Goal: Task Accomplishment & Management: Manage account settings

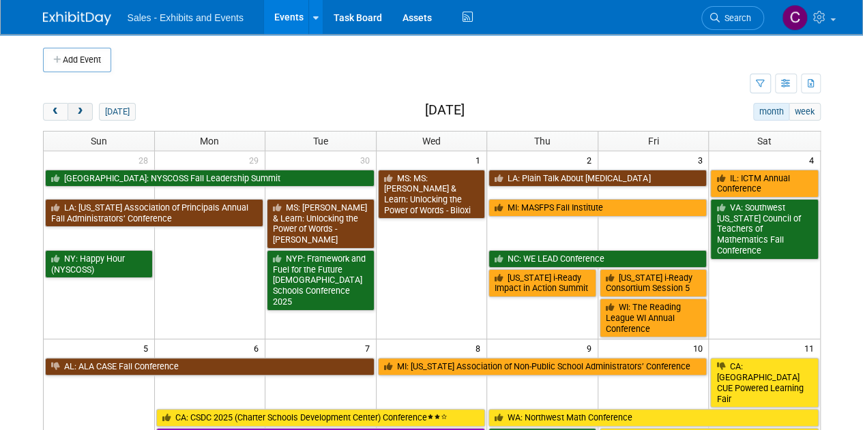
click at [75, 114] on span "next" at bounding box center [80, 112] width 10 height 9
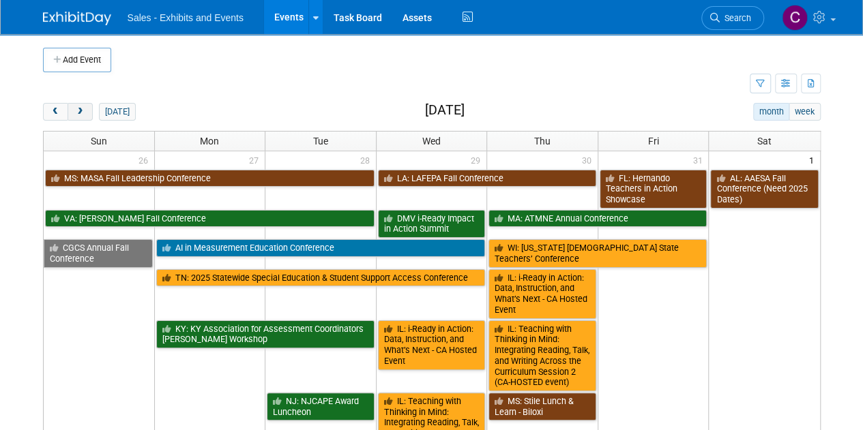
click at [75, 114] on span "next" at bounding box center [80, 112] width 10 height 9
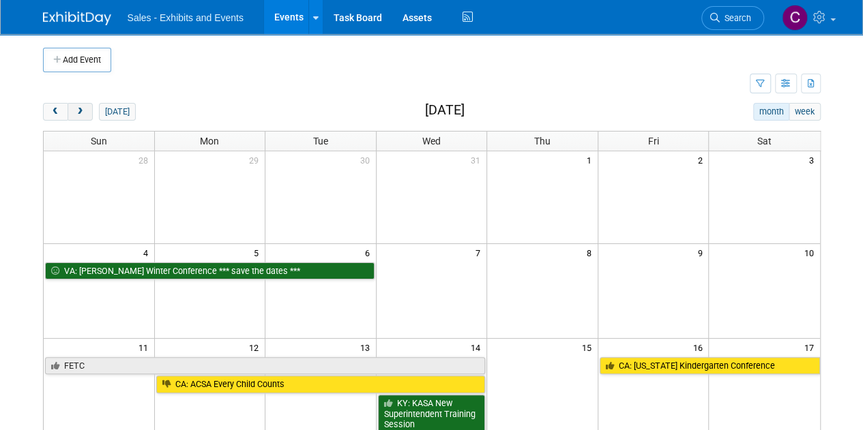
click at [75, 114] on span "next" at bounding box center [80, 112] width 10 height 9
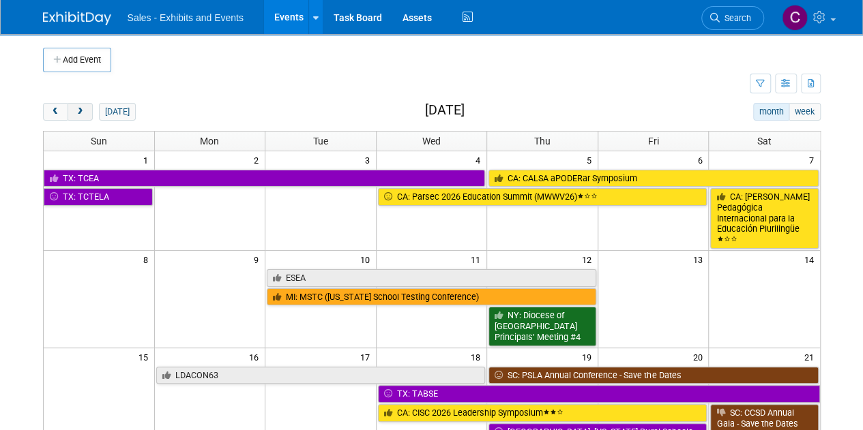
click at [75, 114] on span "next" at bounding box center [80, 112] width 10 height 9
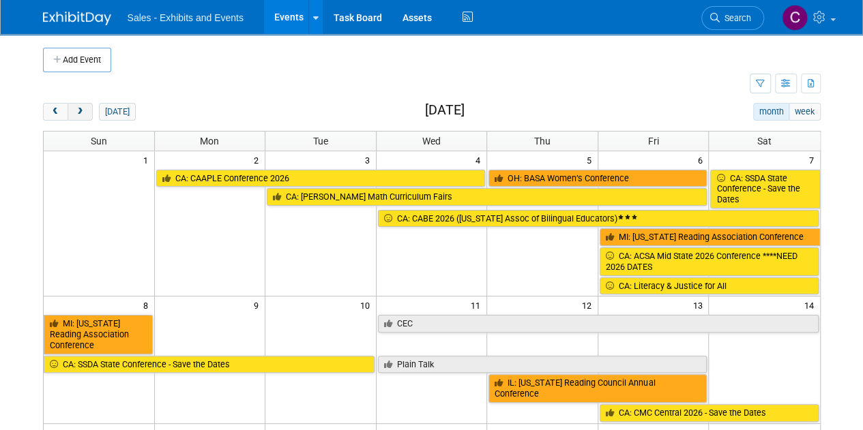
click at [75, 114] on span "next" at bounding box center [80, 112] width 10 height 9
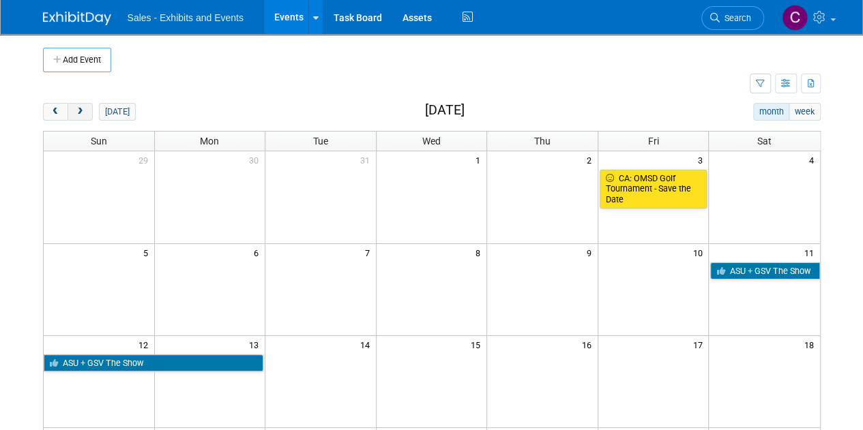
click at [75, 114] on span "next" at bounding box center [80, 112] width 10 height 9
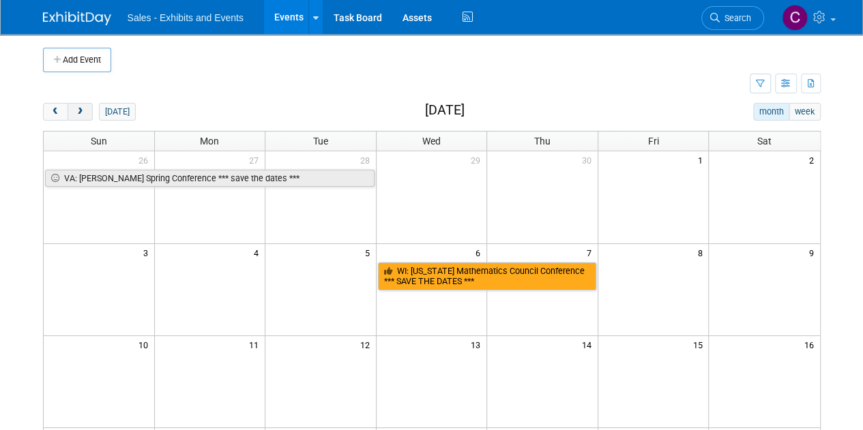
click at [75, 114] on span "next" at bounding box center [80, 112] width 10 height 9
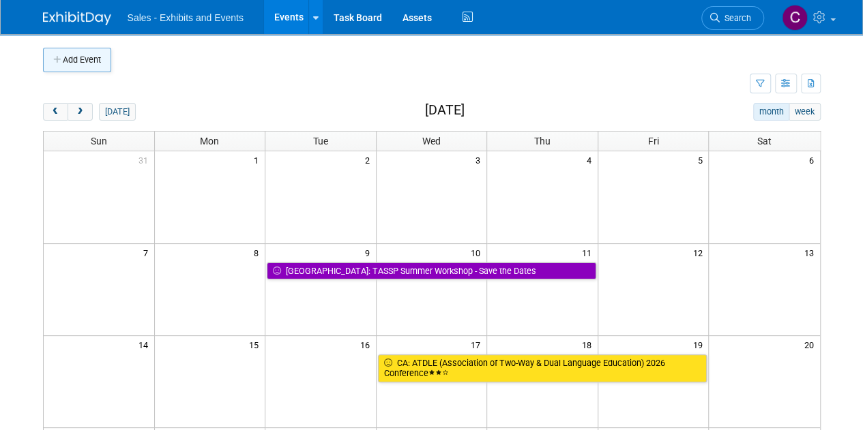
click at [89, 62] on button "Add Event" at bounding box center [77, 60] width 68 height 25
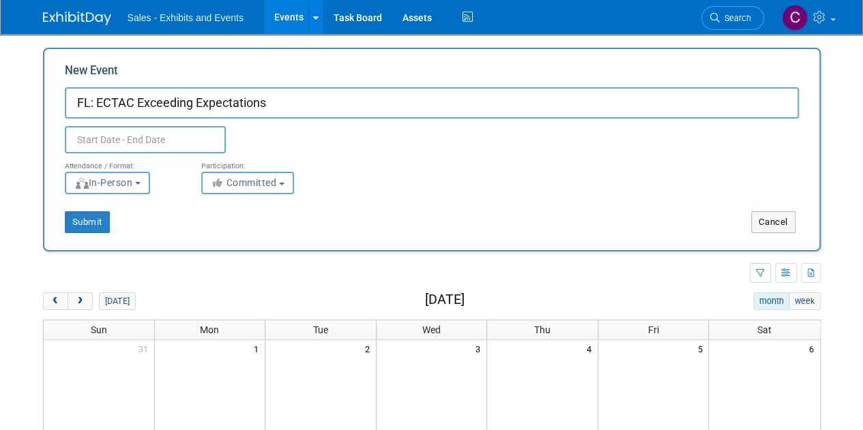
type input "FL: ECTAC Exceeding Expectations"
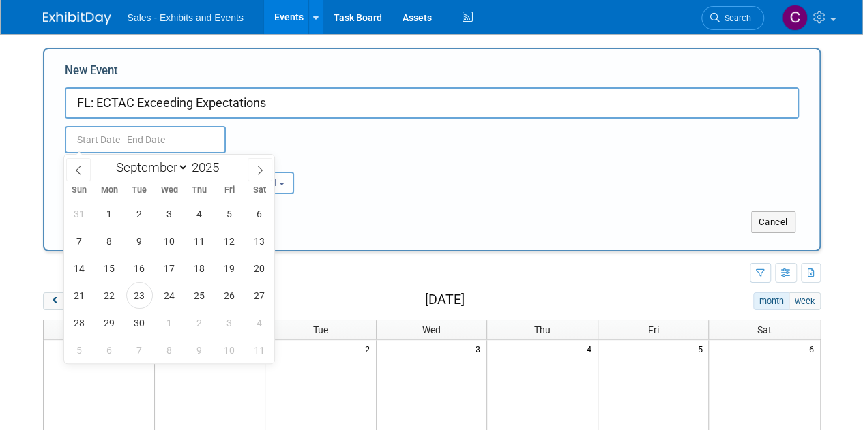
click at [132, 149] on input "text" at bounding box center [145, 139] width 161 height 27
click at [226, 165] on span at bounding box center [225, 164] width 10 height 8
type input "2026"
click at [175, 171] on select "January February March April May June July August September October November De…" at bounding box center [149, 167] width 78 height 17
select select "5"
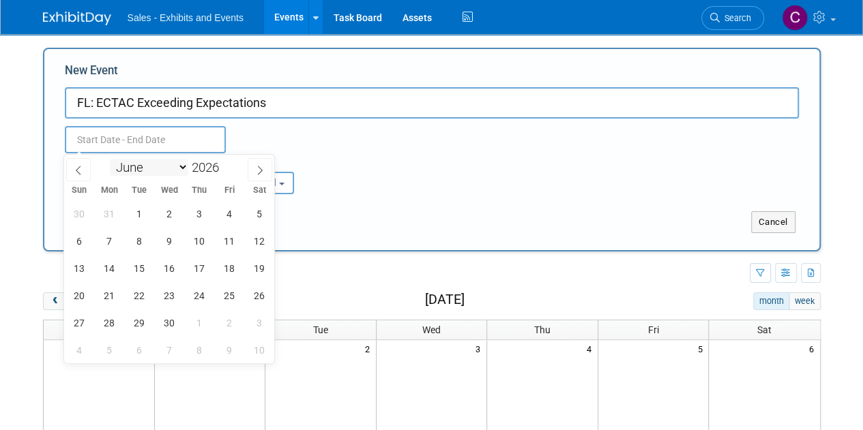
click at [110, 159] on select "January February March April May June July August September October November De…" at bounding box center [149, 167] width 78 height 17
click at [162, 246] on span "10" at bounding box center [169, 241] width 27 height 27
click at [220, 246] on span "12" at bounding box center [229, 241] width 27 height 27
type input "[DATE] to [DATE]"
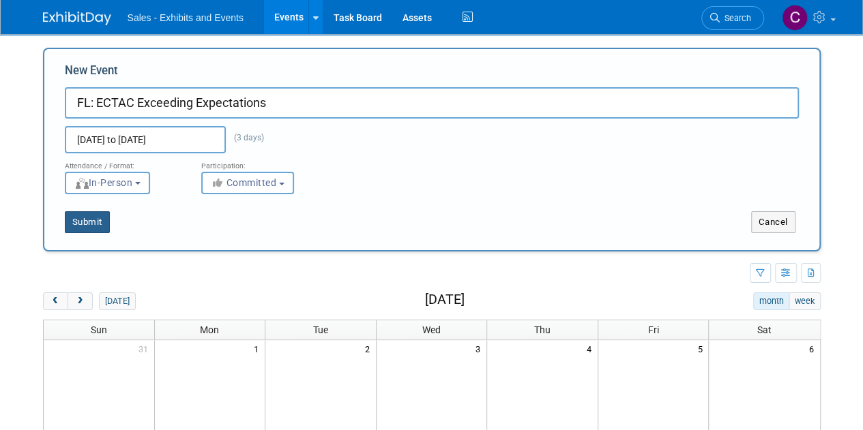
click at [81, 228] on button "Submit" at bounding box center [87, 222] width 45 height 22
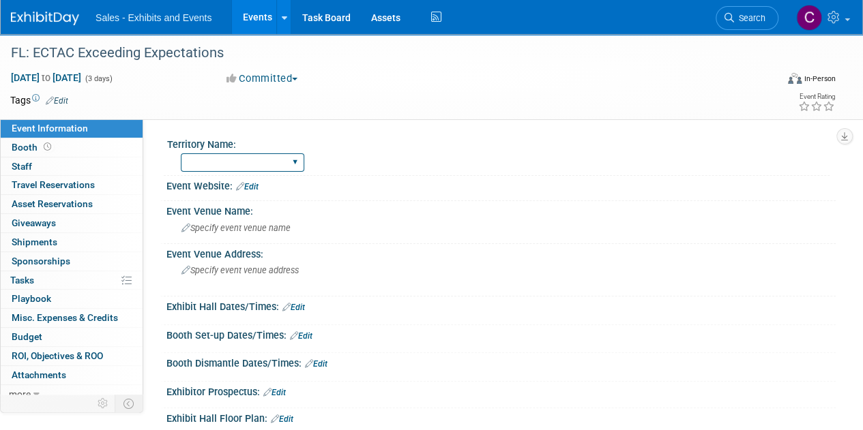
click at [219, 158] on select "Atlantic Southeast Central Southwest Pacific Mountain National Strategic Partne…" at bounding box center [242, 162] width 123 height 18
select select "Southeast"
click at [181, 153] on select "Atlantic Southeast Central Southwest Pacific Mountain National Strategic Partne…" at bounding box center [242, 162] width 123 height 18
click at [61, 96] on link "Edit" at bounding box center [57, 101] width 23 height 10
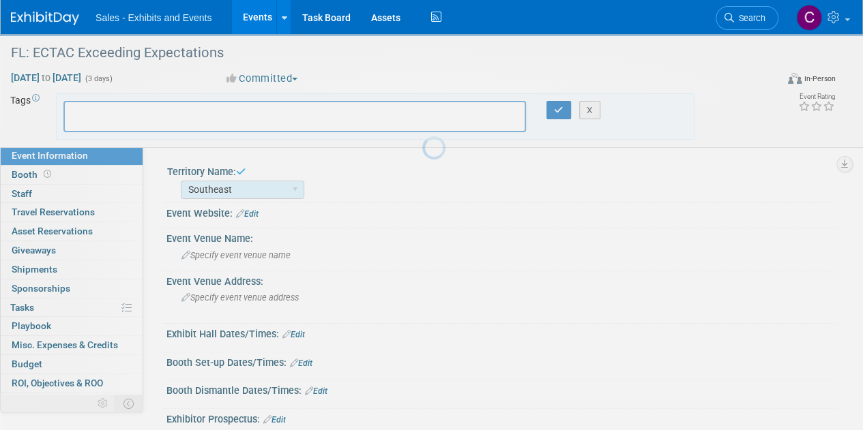
type input "f"
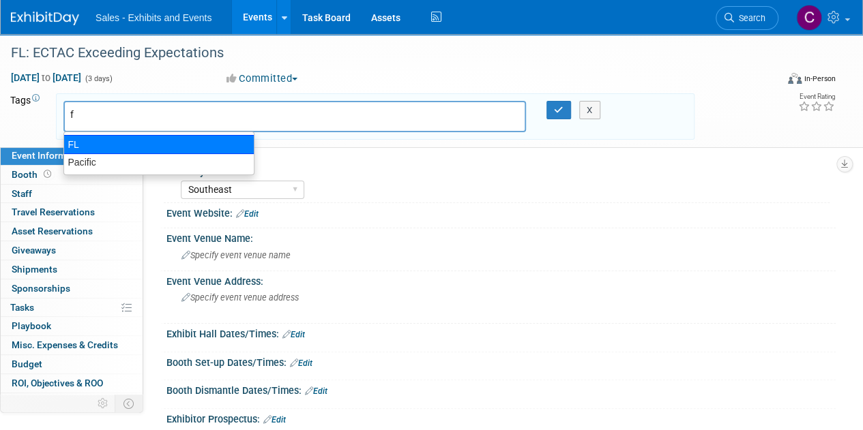
click at [80, 146] on div "FL" at bounding box center [158, 144] width 191 height 19
type input "FL"
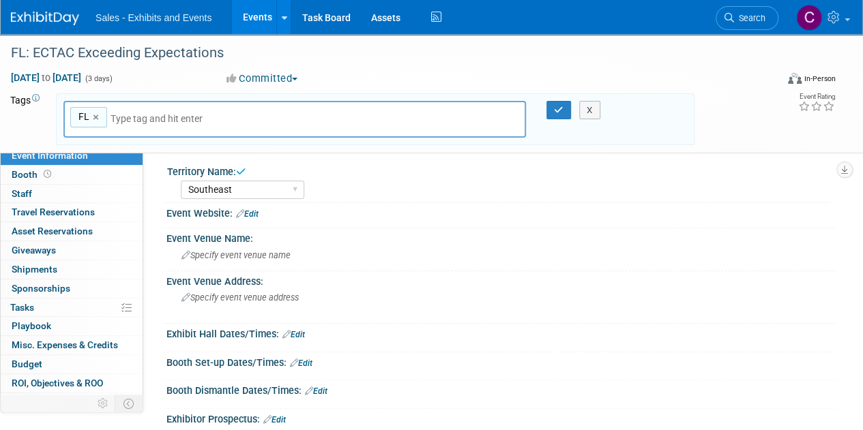
type input "s"
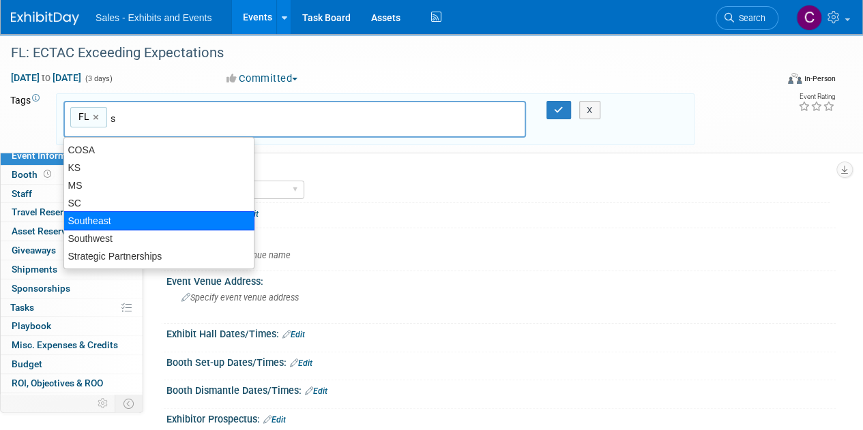
click at [98, 218] on div "Southeast" at bounding box center [158, 220] width 191 height 19
type input "FL, Southeast"
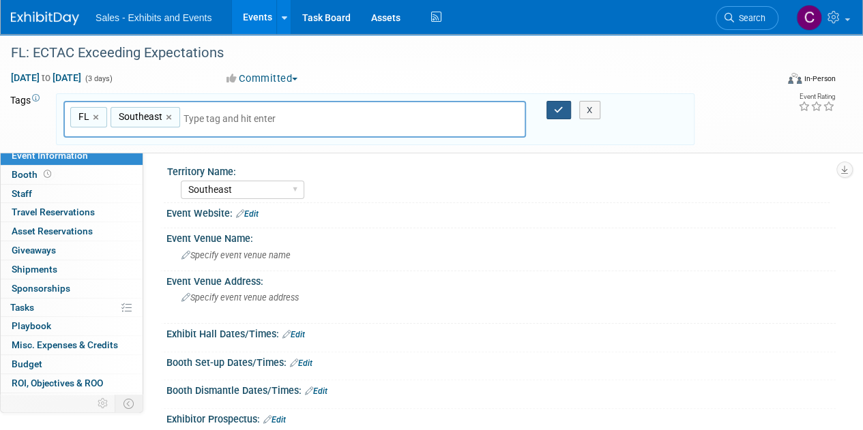
click at [559, 114] on button "button" at bounding box center [558, 110] width 25 height 19
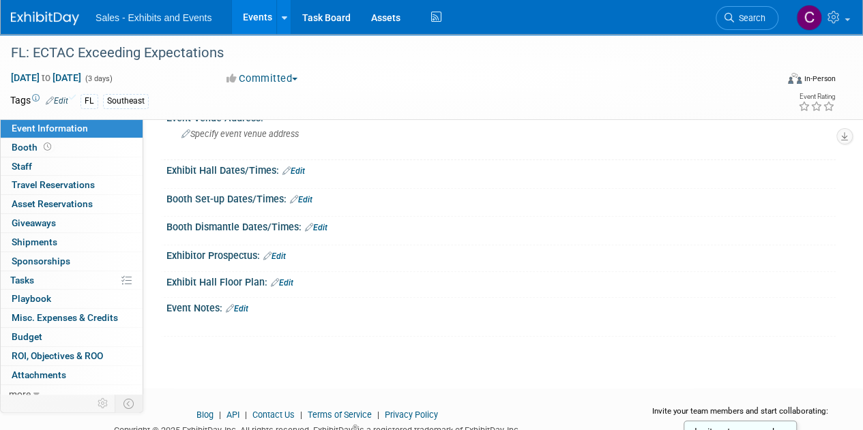
scroll to position [138, 0]
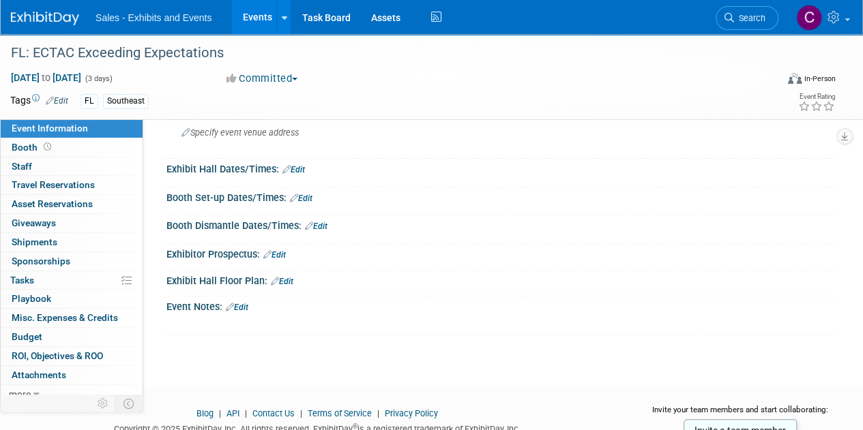
click at [297, 313] on div "X" at bounding box center [499, 316] width 652 height 7
click at [248, 307] on link "Edit" at bounding box center [237, 308] width 23 height 10
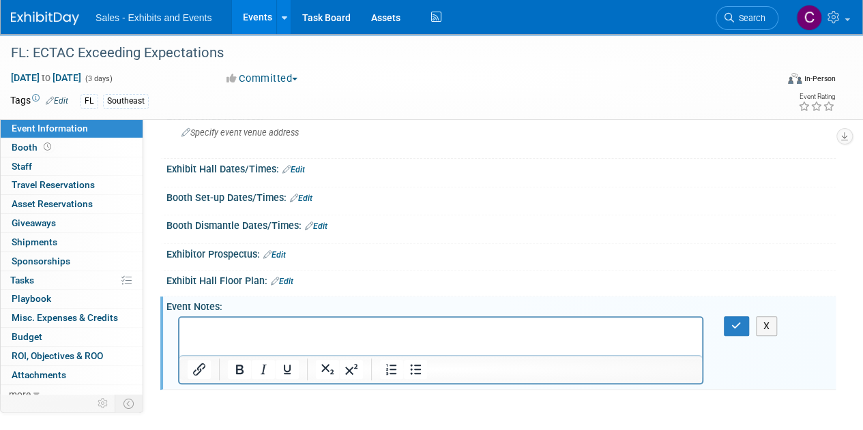
scroll to position [0, 0]
click at [209, 328] on p "Renaissance Orlando at Sea World June 10-12 th , 2026" at bounding box center [441, 330] width 507 height 14
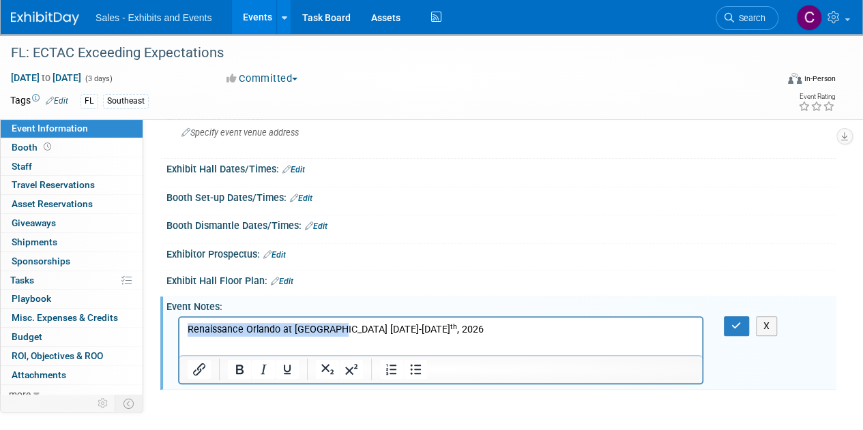
drag, startPoint x: 209, startPoint y: 329, endPoint x: 316, endPoint y: 324, distance: 107.2
click at [316, 324] on p "Renaissance Orlando at Sea World June 10-12 th , 2026" at bounding box center [441, 330] width 507 height 14
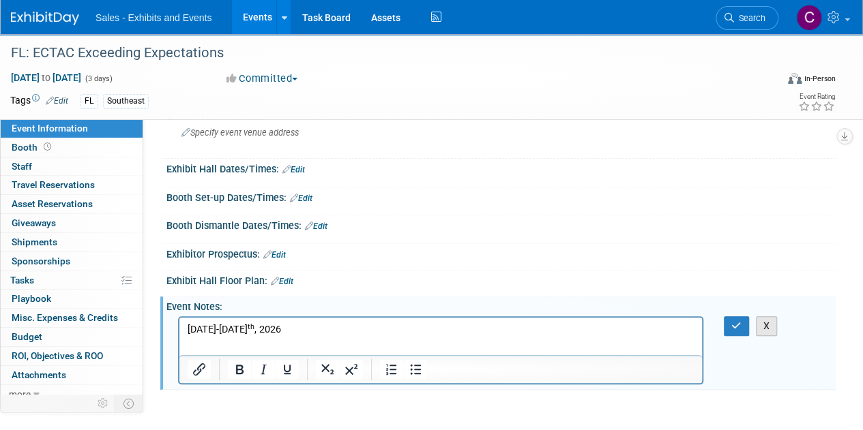
click at [764, 325] on button "X" at bounding box center [767, 326] width 22 height 20
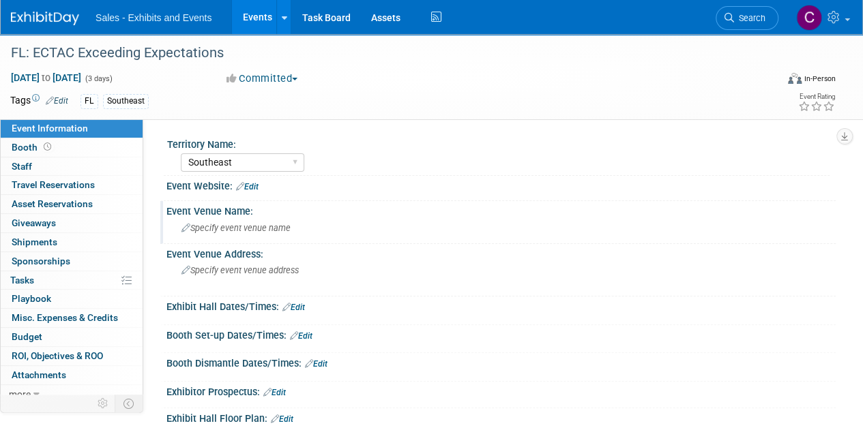
click at [267, 237] on div "Specify event venue name" at bounding box center [501, 228] width 649 height 21
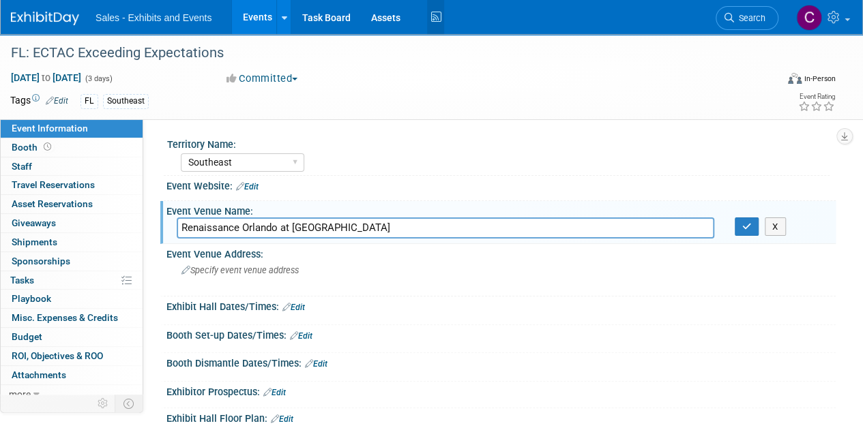
type input "Renaissance Orlando at Sea World"
click at [247, 286] on div "Specify event venue address" at bounding box center [306, 275] width 259 height 31
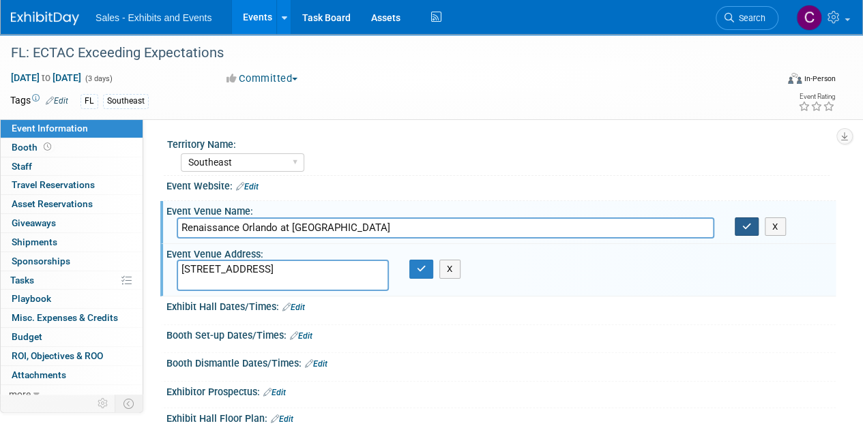
type textarea "6677 Sea Harbor Dr, Orlando, FL 32821"
click at [748, 230] on icon "button" at bounding box center [747, 226] width 10 height 9
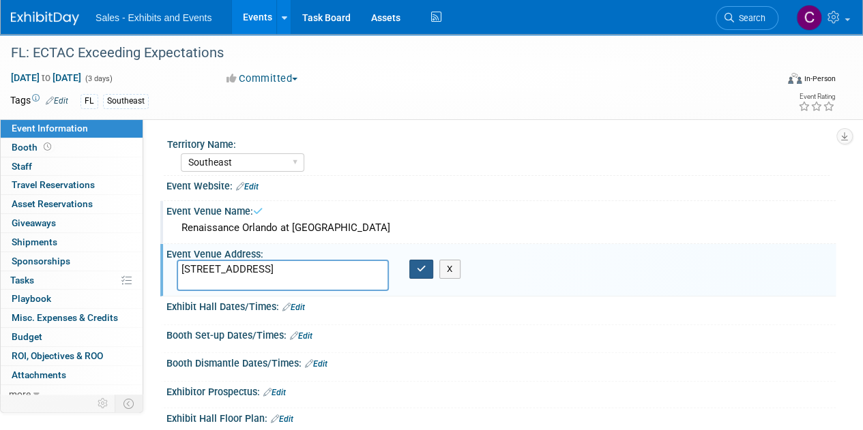
click at [419, 277] on button "button" at bounding box center [421, 269] width 25 height 19
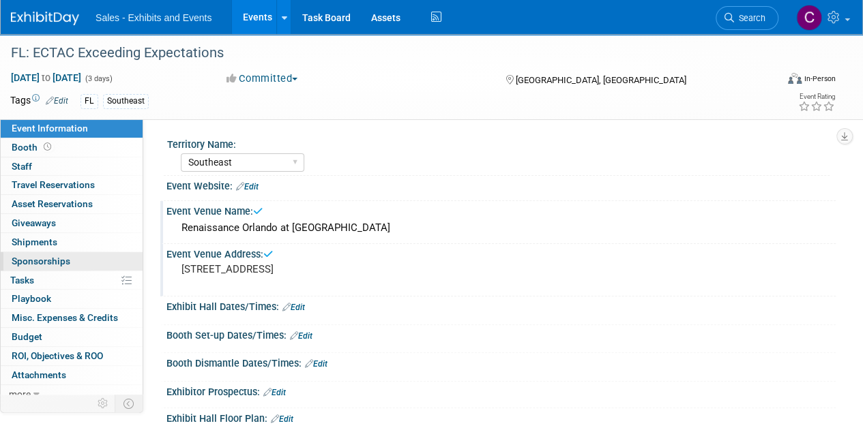
click at [31, 261] on span "Sponsorships 0" at bounding box center [41, 261] width 59 height 11
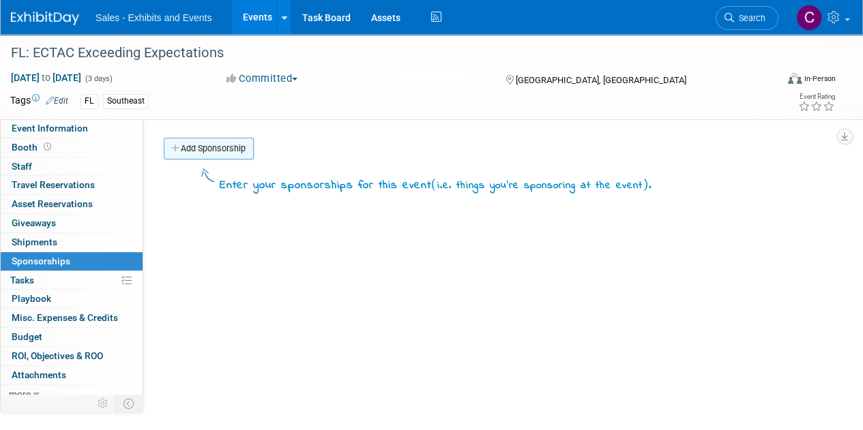
click at [213, 149] on link "Add Sponsorship" at bounding box center [209, 149] width 90 height 22
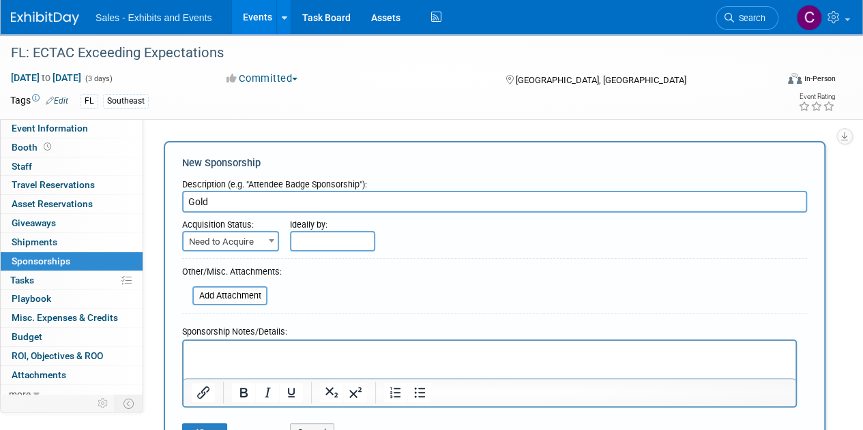
type input "Gold"
click at [216, 242] on span "Need to Acquire" at bounding box center [230, 242] width 94 height 19
select select "2"
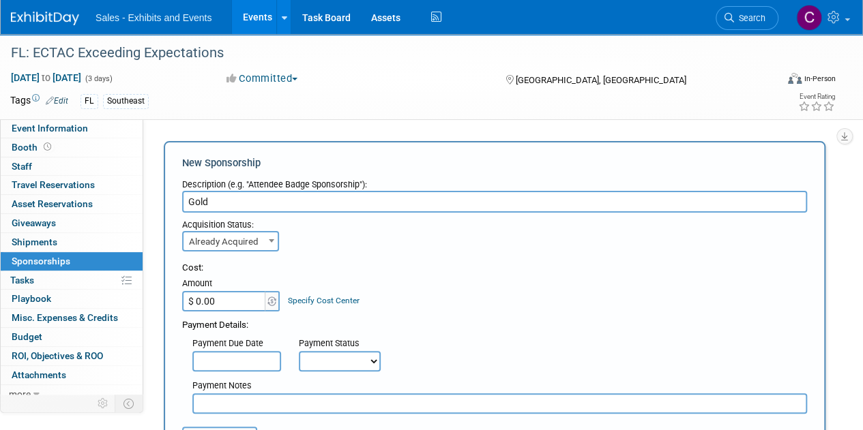
click at [241, 306] on input "$ 0.00" at bounding box center [224, 301] width 85 height 20
type input "$ 5,000.00"
click at [243, 411] on input "text" at bounding box center [499, 404] width 615 height 20
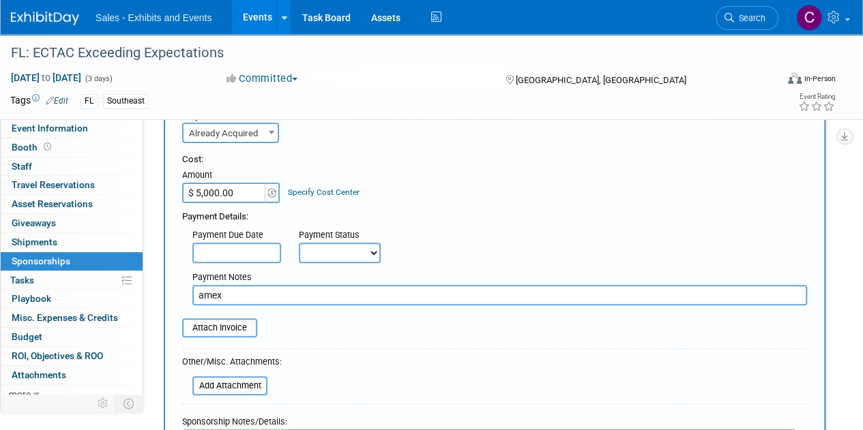
scroll to position [281, 0]
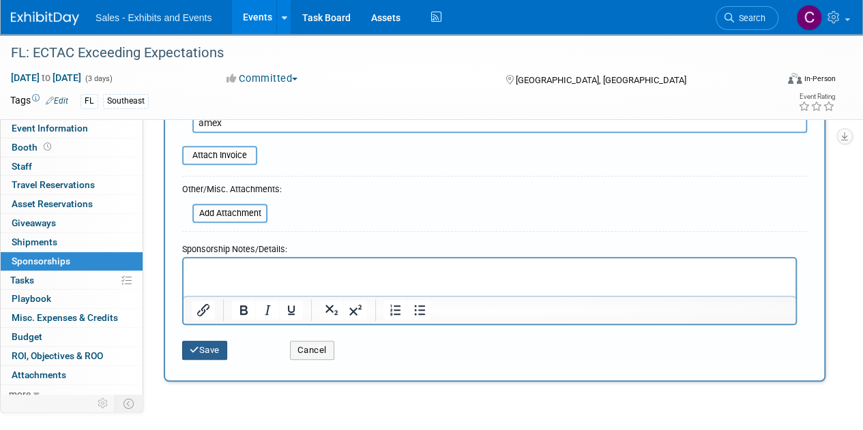
type input "amex"
click at [221, 351] on button "Save" at bounding box center [204, 350] width 45 height 19
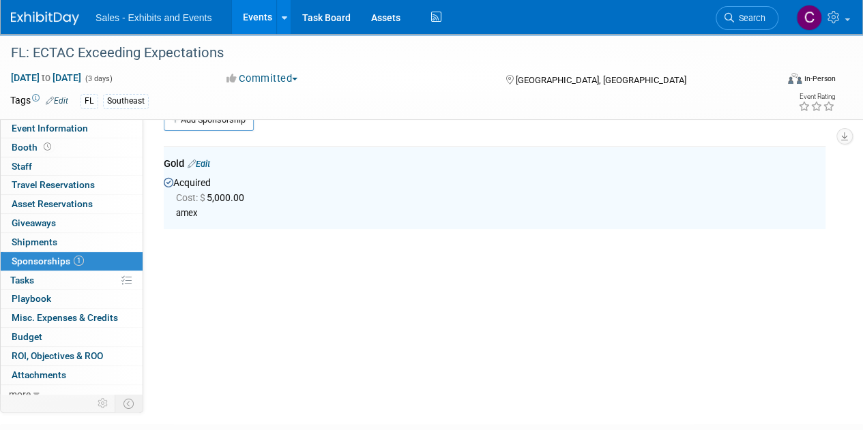
scroll to position [29, 0]
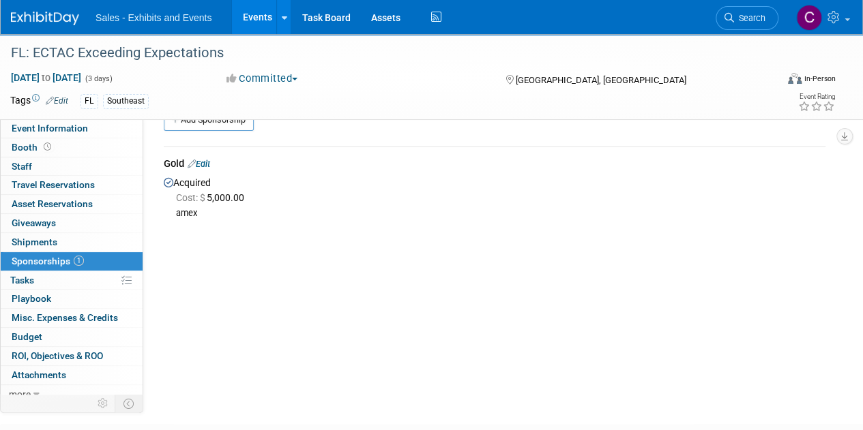
click at [208, 162] on link "Edit" at bounding box center [199, 164] width 23 height 10
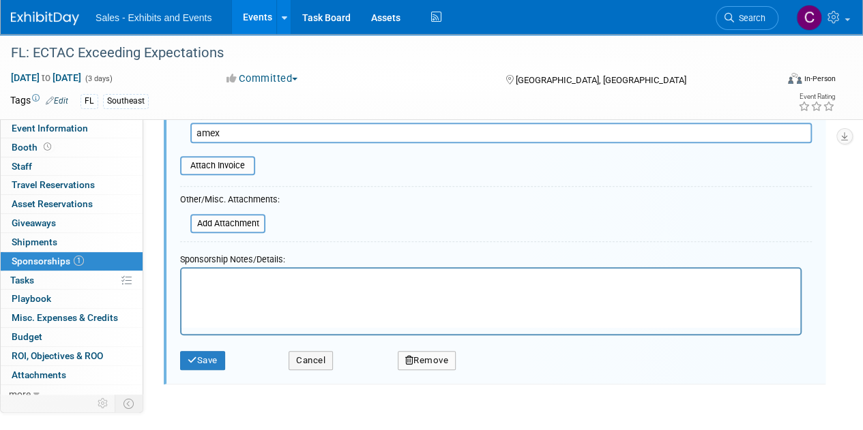
scroll to position [299, 0]
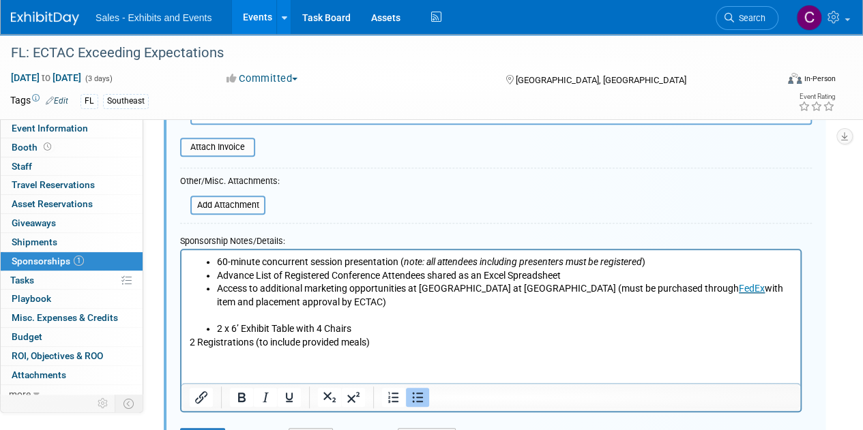
click at [231, 318] on p "Rich Text Area. Press ALT-0 for help." at bounding box center [491, 315] width 603 height 14
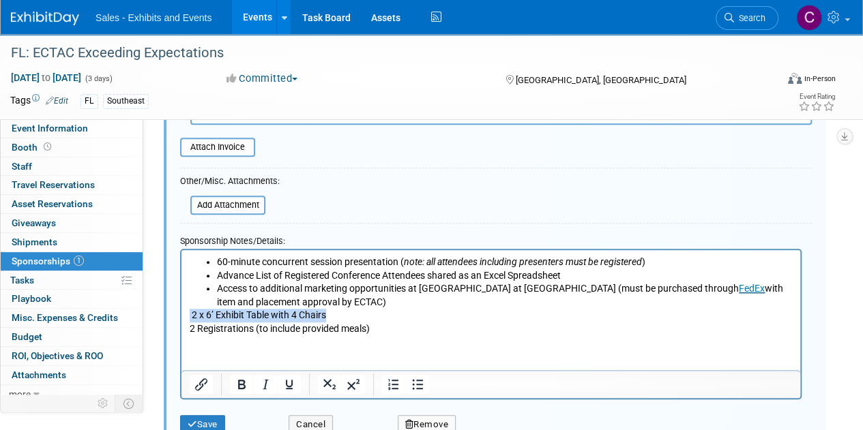
drag, startPoint x: 189, startPoint y: 311, endPoint x: 387, endPoint y: 316, distance: 198.5
click at [387, 316] on body "60-minute concurrent session presentation ( note: all attendees including prese…" at bounding box center [491, 295] width 604 height 80
click at [422, 381] on icon "Bullet list" at bounding box center [417, 385] width 16 height 16
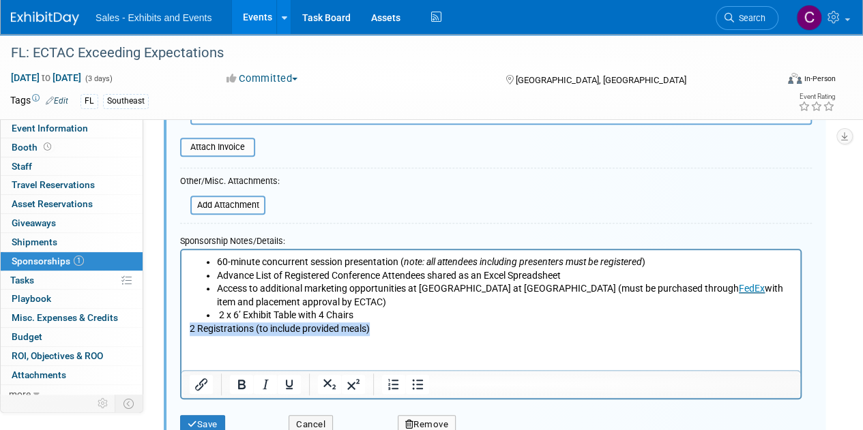
drag, startPoint x: 191, startPoint y: 328, endPoint x: 379, endPoint y: 330, distance: 187.6
click at [379, 330] on p "2 Registrations (to include provided meals)" at bounding box center [491, 329] width 603 height 14
click at [419, 387] on icon "Bullet list" at bounding box center [417, 385] width 16 height 16
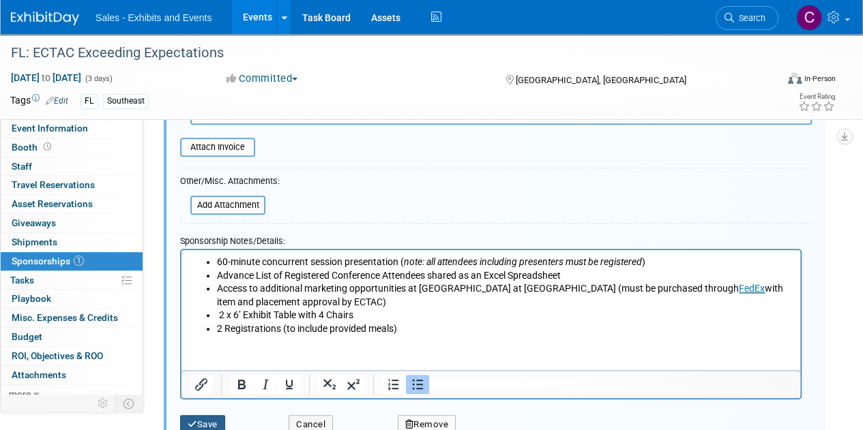
click at [205, 422] on button "Save" at bounding box center [202, 424] width 45 height 19
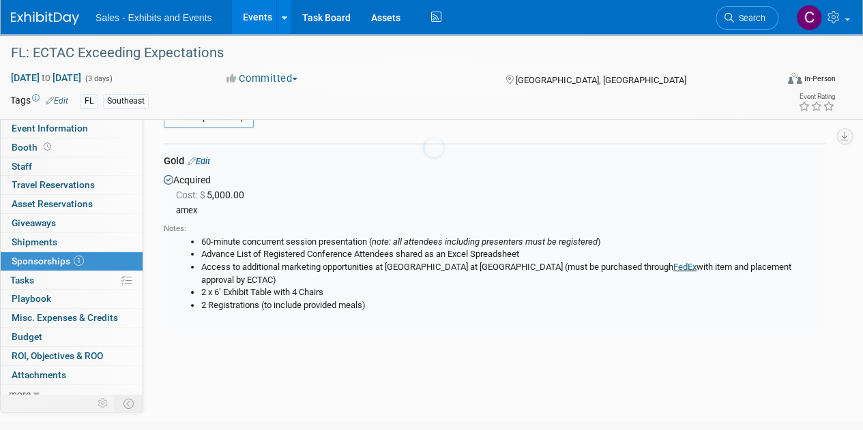
scroll to position [20, 0]
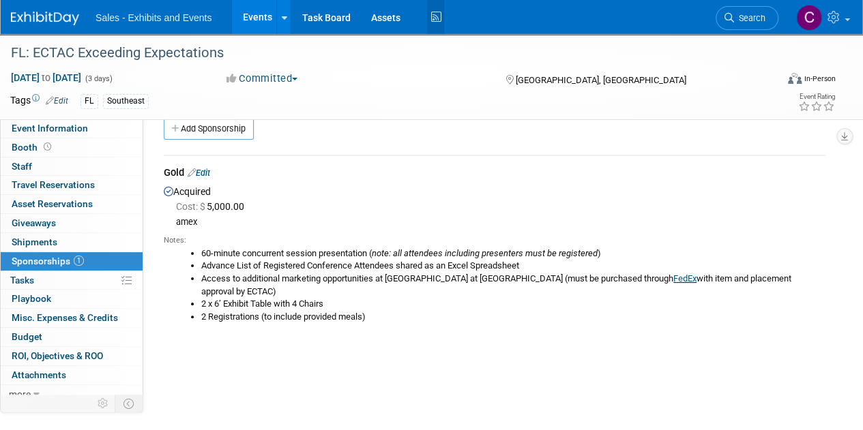
click at [439, 14] on icon at bounding box center [435, 17] width 17 height 21
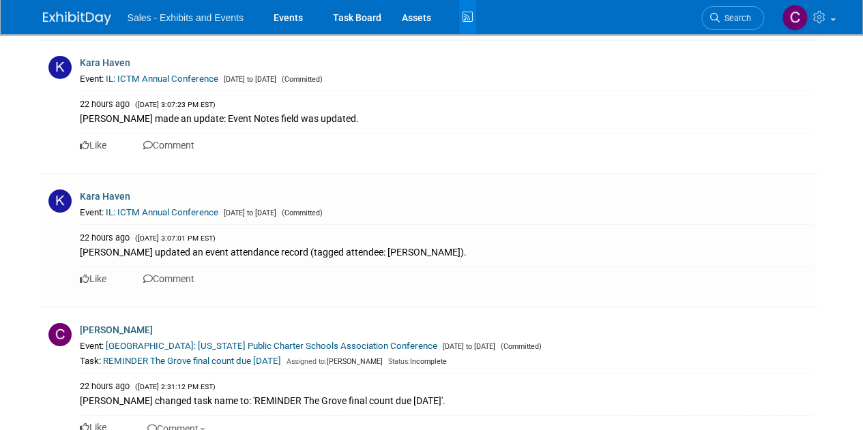
scroll to position [5025, 0]
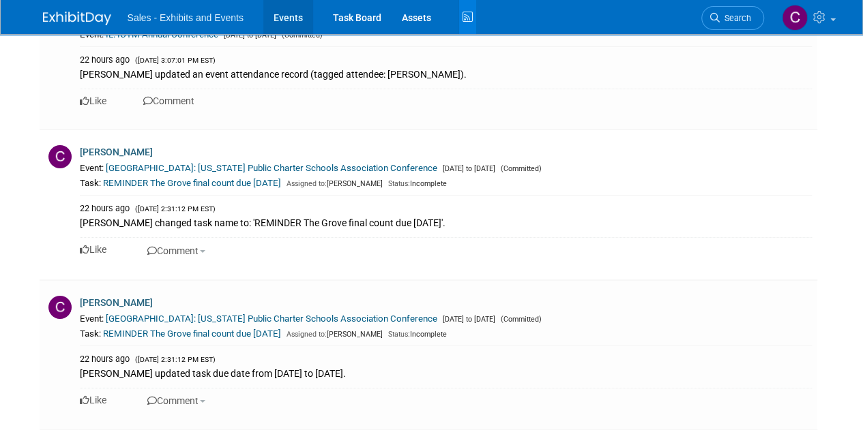
click at [282, 27] on link "Events" at bounding box center [288, 17] width 50 height 34
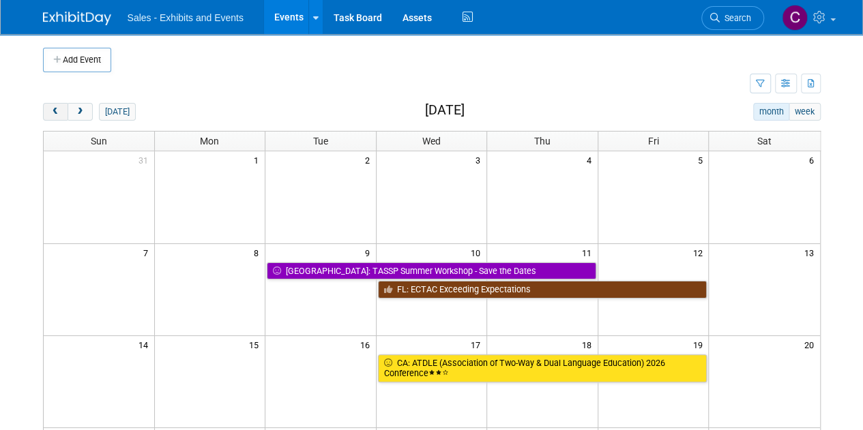
click at [59, 114] on span "prev" at bounding box center [55, 112] width 10 height 9
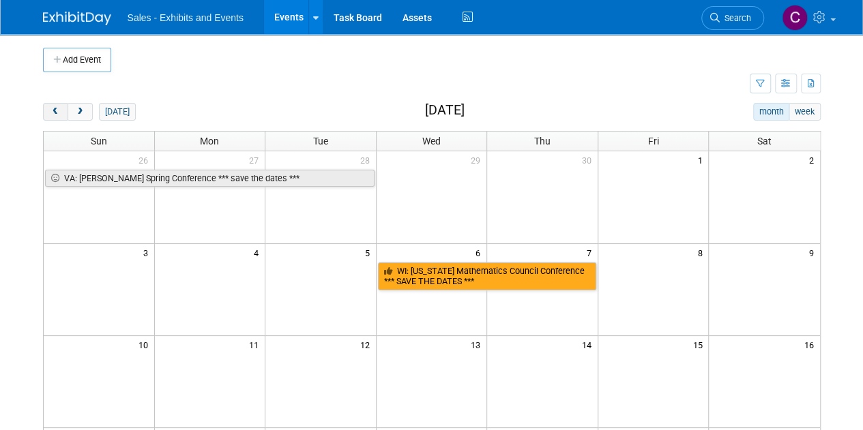
click at [59, 114] on span "prev" at bounding box center [55, 112] width 10 height 9
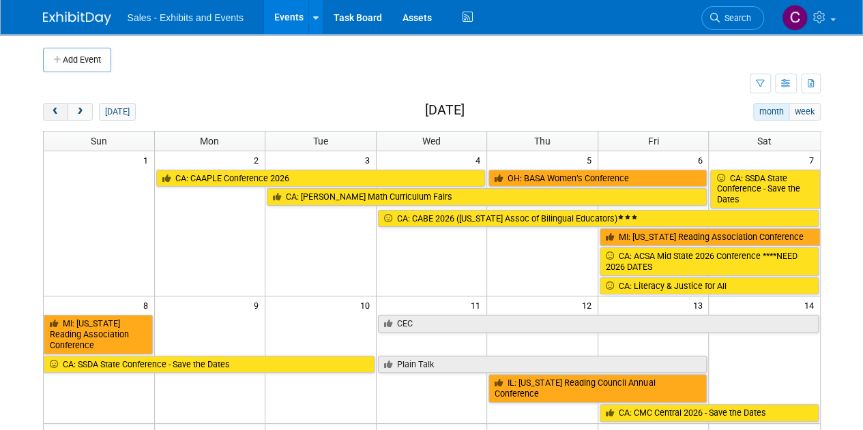
click at [59, 114] on span "prev" at bounding box center [55, 112] width 10 height 9
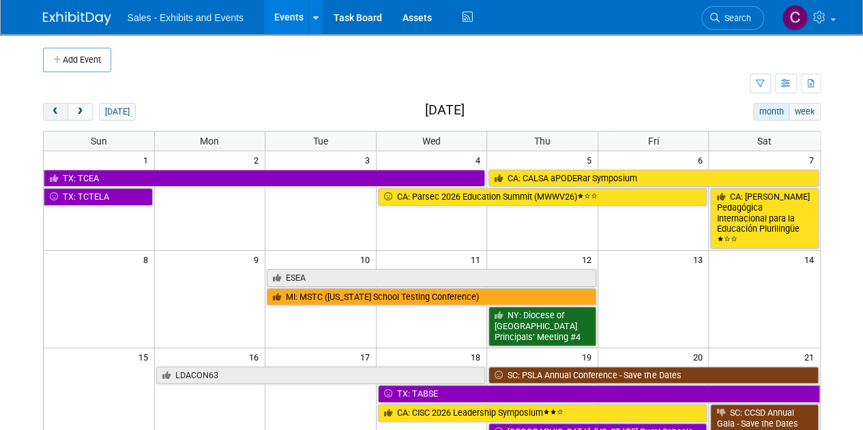
click at [59, 114] on span "prev" at bounding box center [55, 112] width 10 height 9
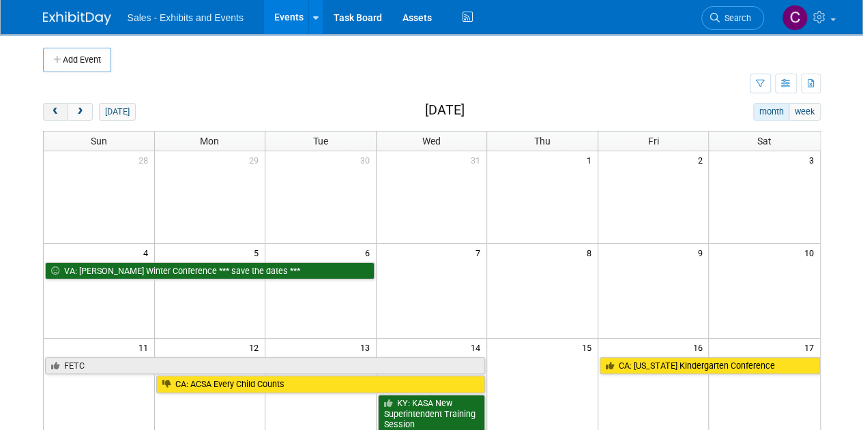
click at [59, 114] on span "prev" at bounding box center [55, 112] width 10 height 9
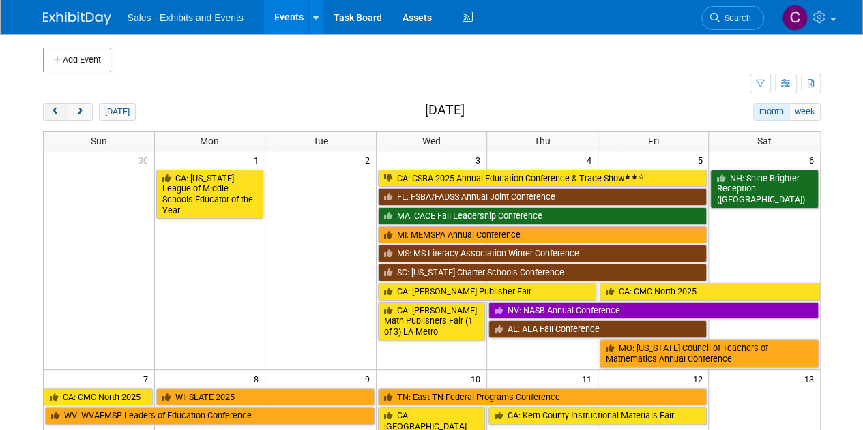
click at [59, 114] on span "prev" at bounding box center [55, 112] width 10 height 9
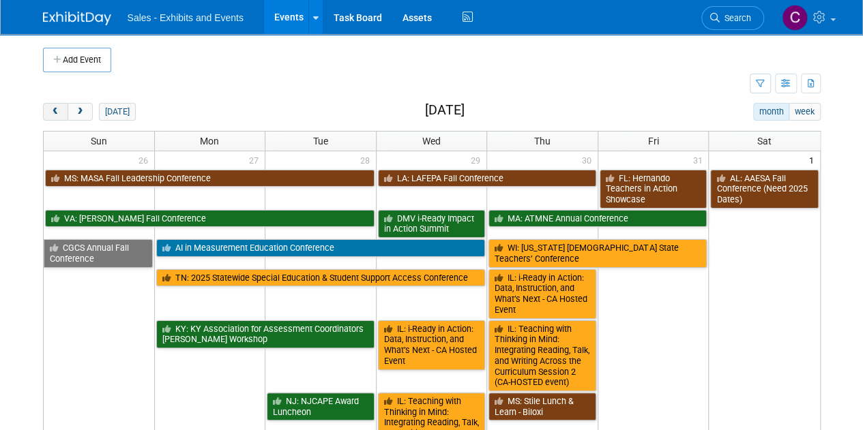
click at [59, 114] on span "prev" at bounding box center [55, 112] width 10 height 9
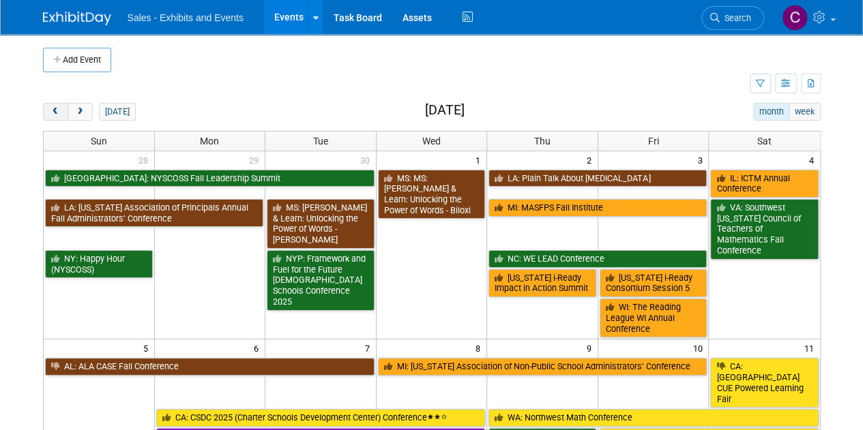
click at [59, 114] on span "prev" at bounding box center [55, 112] width 10 height 9
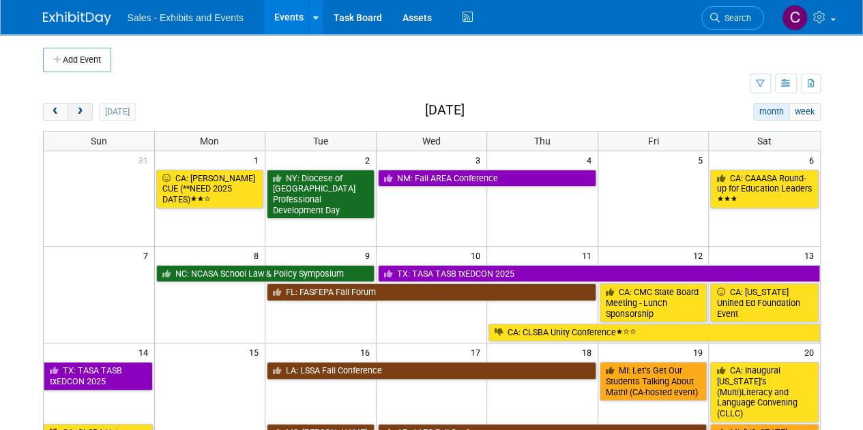
click at [85, 110] on button "next" at bounding box center [80, 112] width 25 height 18
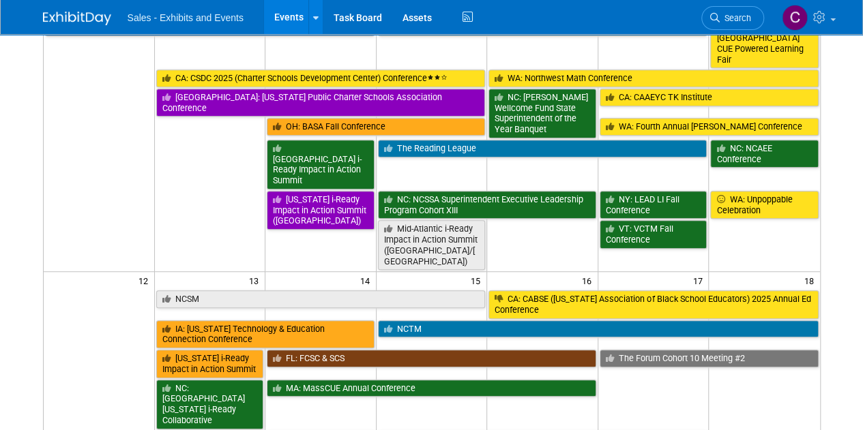
scroll to position [59, 0]
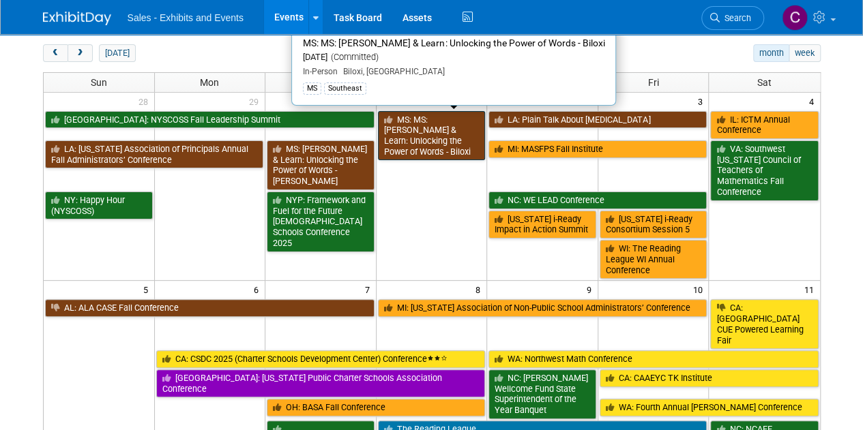
click at [413, 129] on link "MS: MS: [PERSON_NAME] & Learn: Unlocking the Power of Words - Biloxi" at bounding box center [432, 136] width 108 height 50
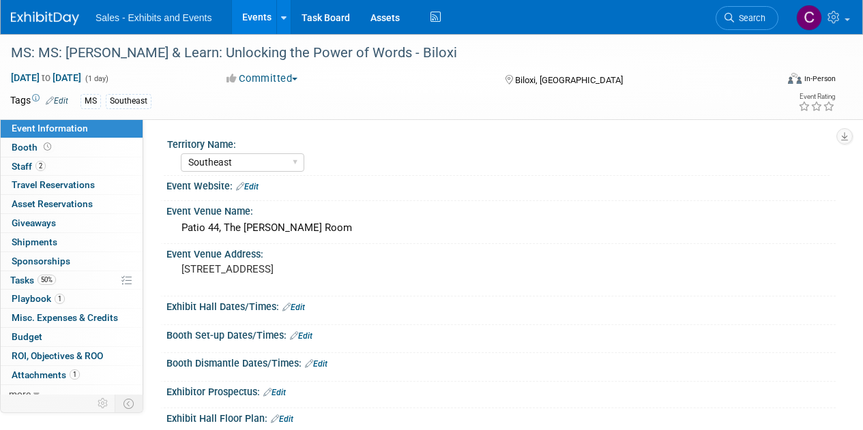
select select "Southeast"
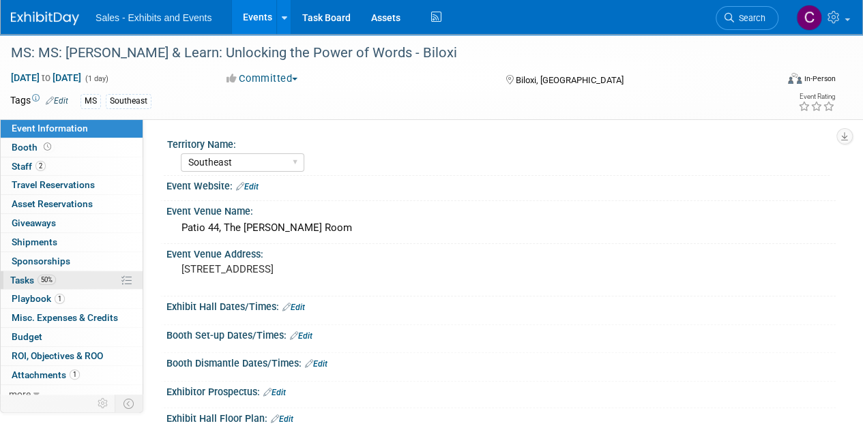
click at [20, 280] on span "Tasks 50%" at bounding box center [33, 280] width 46 height 11
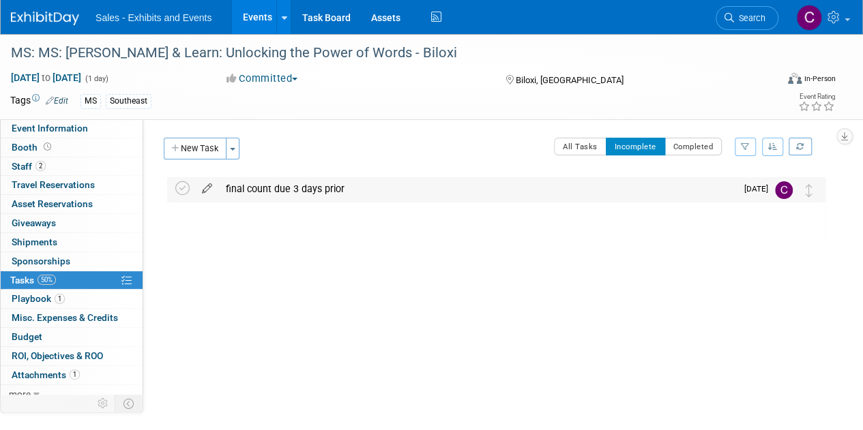
click at [206, 194] on link at bounding box center [207, 189] width 24 height 12
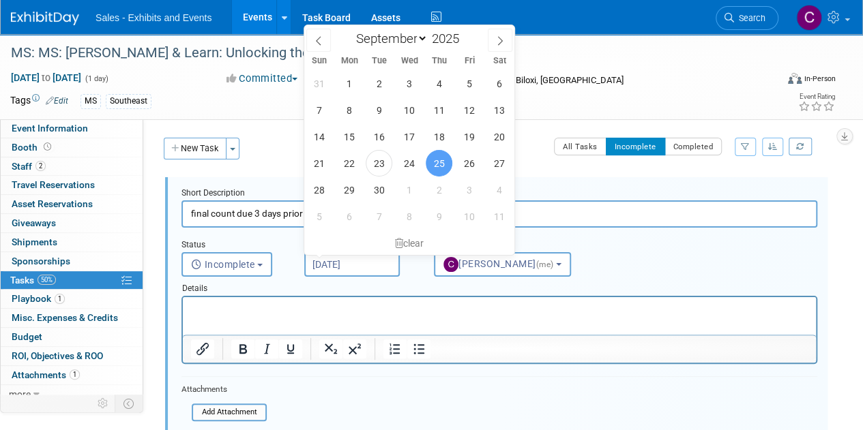
click at [346, 259] on input "Sep 25, 2025" at bounding box center [351, 264] width 95 height 25
click at [473, 164] on span "26" at bounding box center [469, 163] width 27 height 27
type input "Sep 26, 2025"
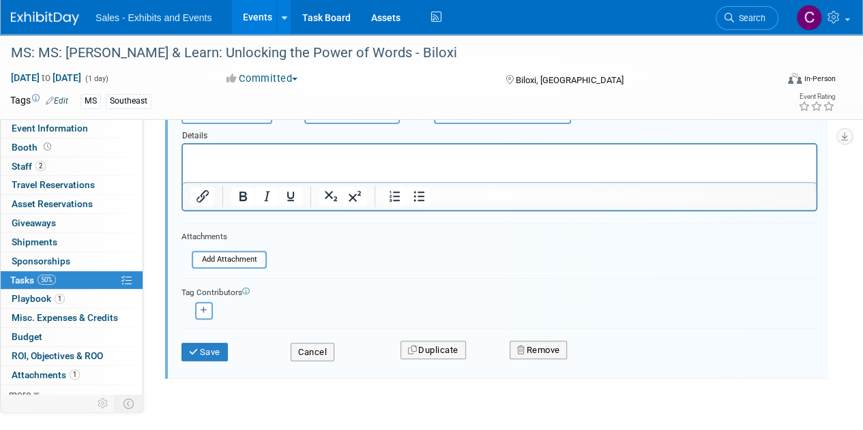
scroll to position [181, 0]
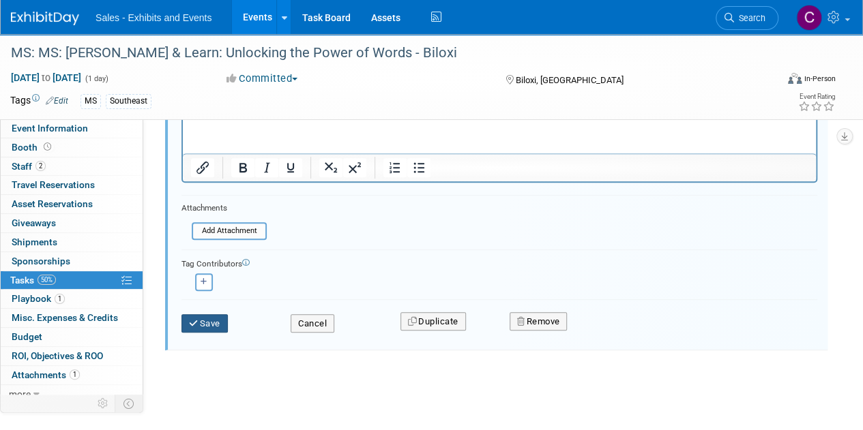
click at [218, 321] on button "Save" at bounding box center [204, 323] width 46 height 19
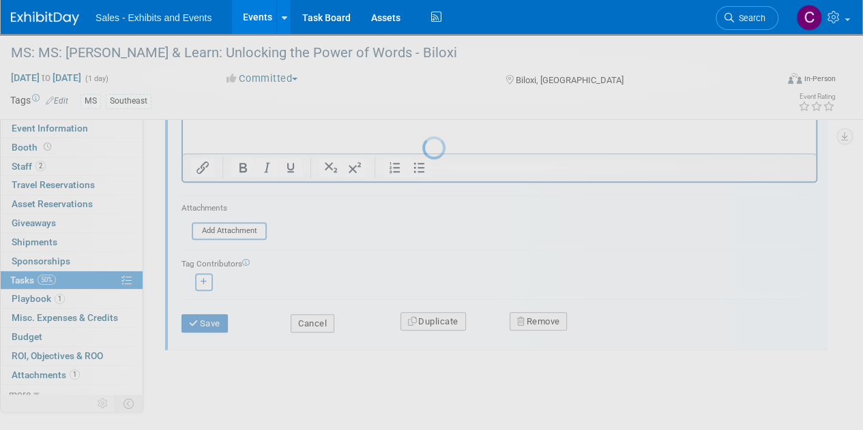
scroll to position [0, 0]
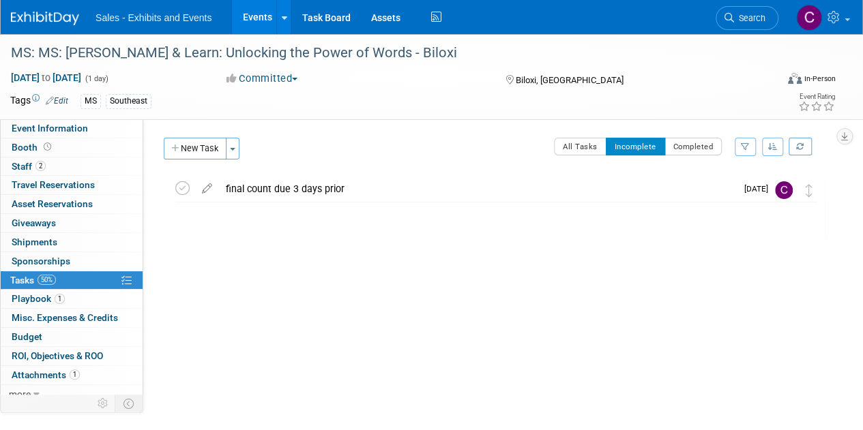
click at [266, 10] on link "Events" at bounding box center [257, 17] width 50 height 34
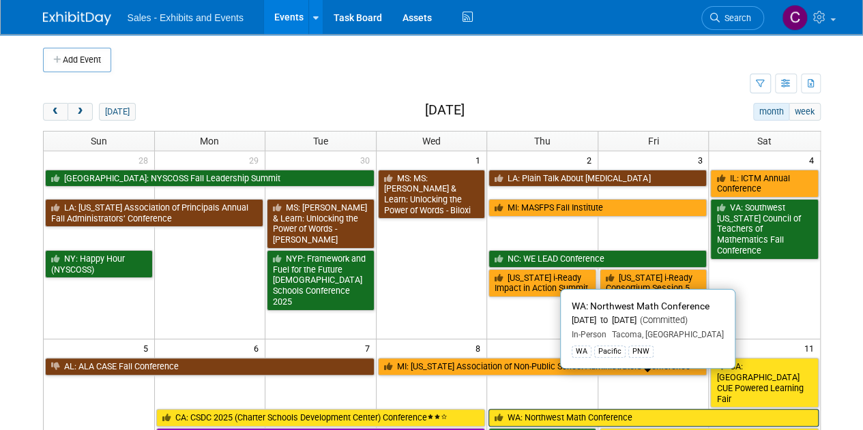
click at [565, 409] on link "WA: Northwest Math Conference" at bounding box center [652, 418] width 329 height 18
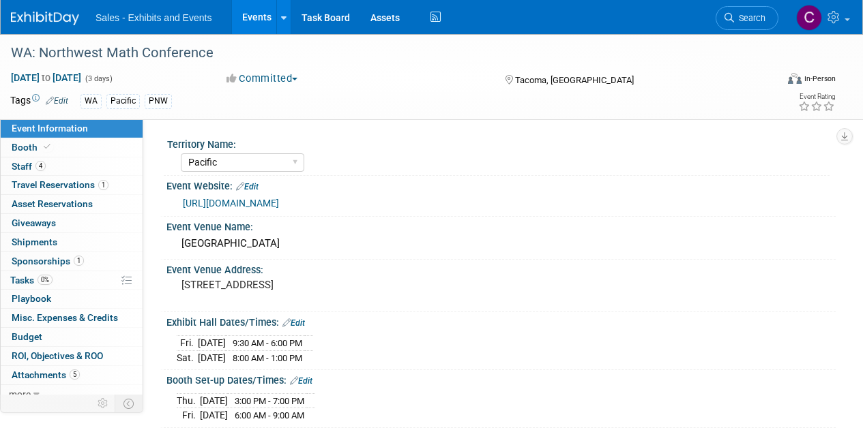
select select "Pacific"
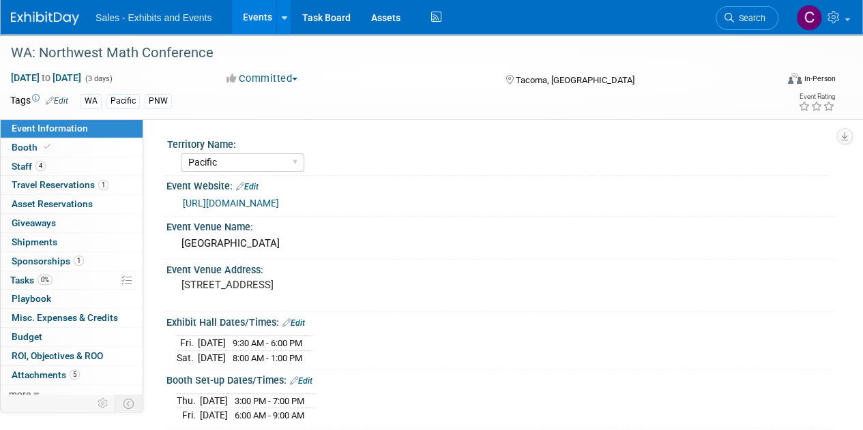
click at [29, 269] on div "1 Sponsorships 1 Sponsorships" at bounding box center [72, 261] width 142 height 19
click at [26, 261] on span "Sponsorships 1" at bounding box center [48, 261] width 72 height 11
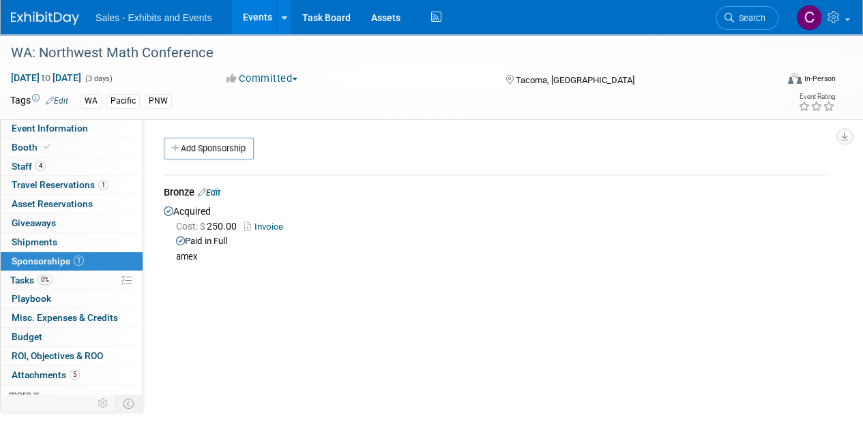
scroll to position [69, 0]
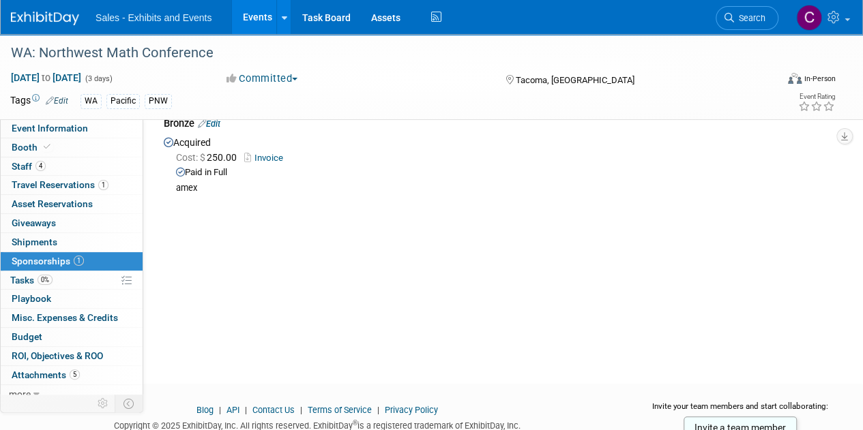
click at [216, 120] on link "Edit" at bounding box center [209, 124] width 23 height 10
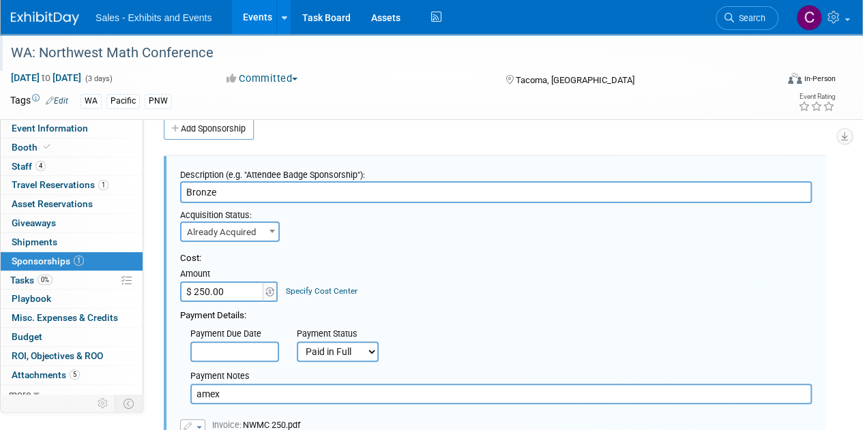
scroll to position [0, 0]
